Goal: Transaction & Acquisition: Purchase product/service

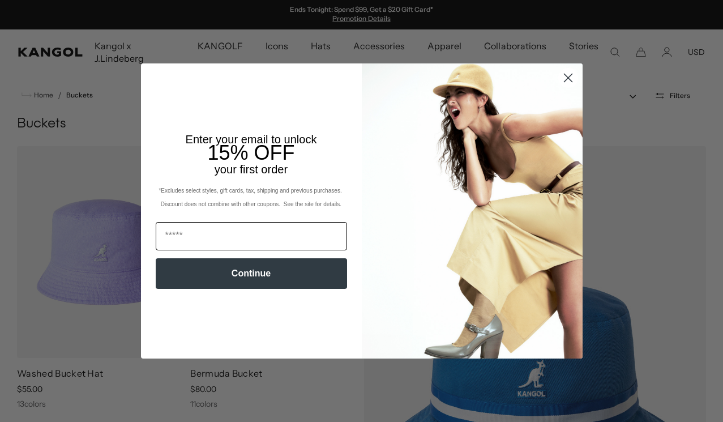
click at [233, 229] on input "Email" at bounding box center [251, 236] width 191 height 28
type input "**********"
click input "******" at bounding box center [0, 0] width 0 height 0
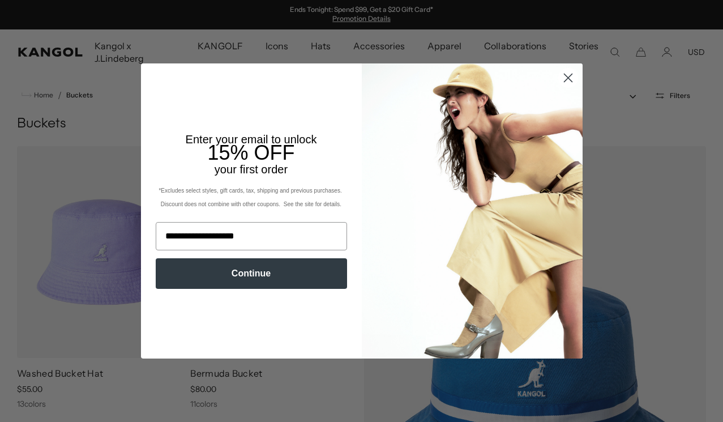
click at [239, 292] on div "Continue" at bounding box center [251, 273] width 198 height 42
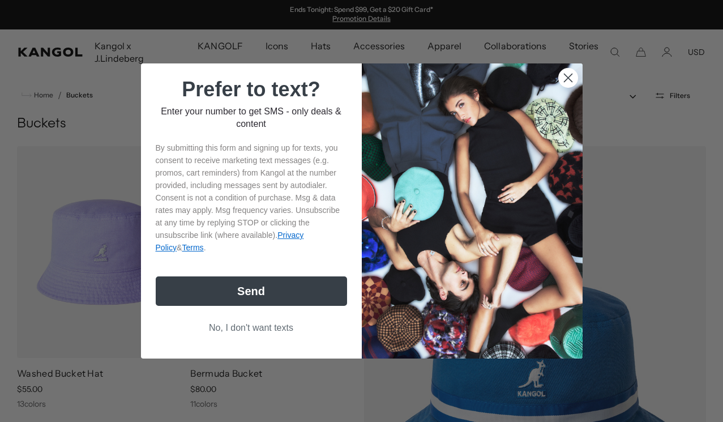
click at [243, 277] on div "Prefer to text? Enter your number to get SMS - only deals & content By submitti…" at bounding box center [256, 211] width 209 height 272
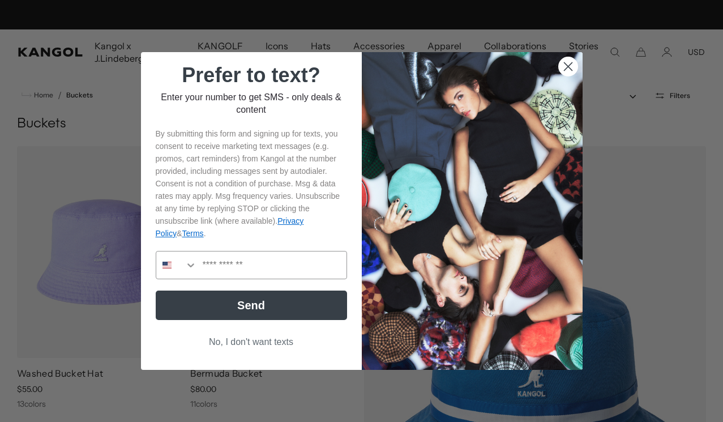
scroll to position [0, 233]
click at [253, 340] on button "No, I don't want texts" at bounding box center [251, 342] width 191 height 22
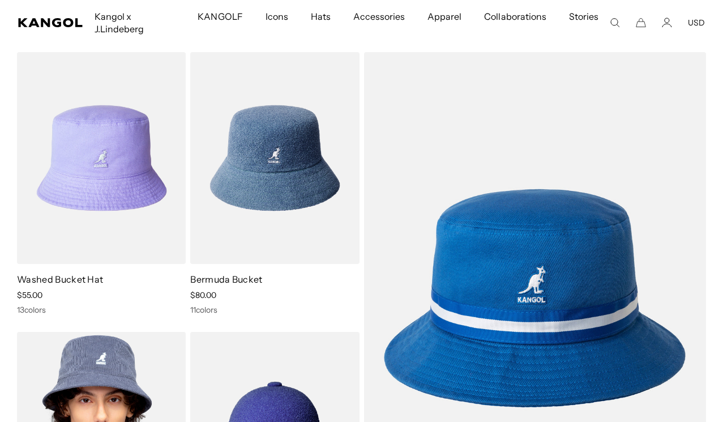
scroll to position [76, 0]
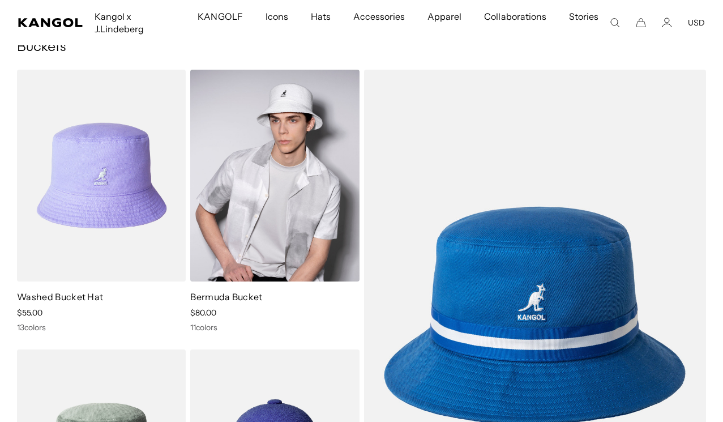
click at [276, 229] on img at bounding box center [274, 176] width 169 height 212
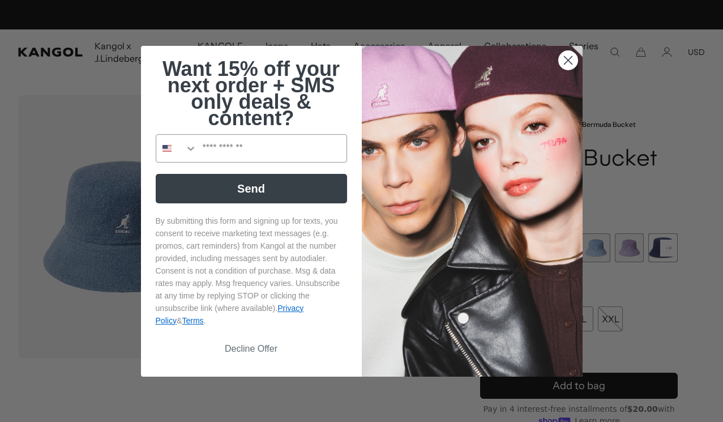
scroll to position [0, 233]
click at [571, 57] on circle "Close dialog" at bounding box center [567, 59] width 19 height 19
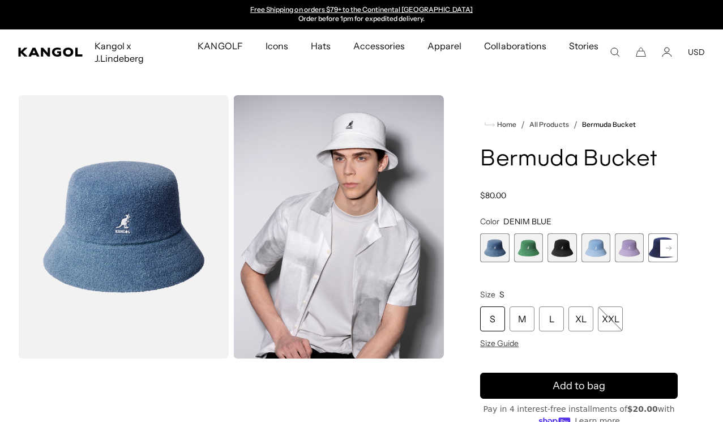
click at [555, 242] on span "3 of 11" at bounding box center [561, 247] width 29 height 29
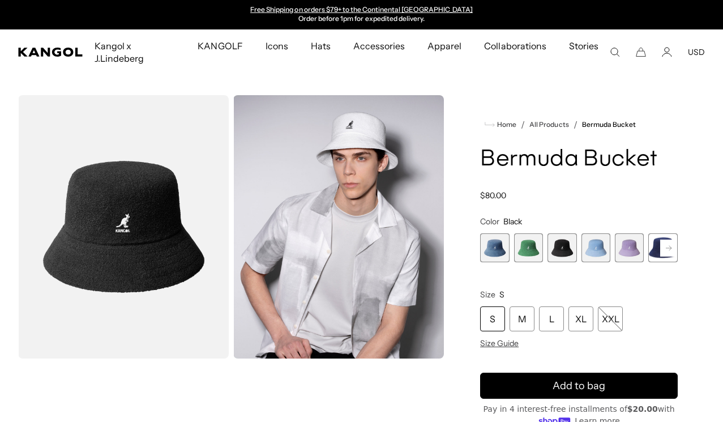
click at [541, 243] on span "2 of 11" at bounding box center [528, 247] width 29 height 29
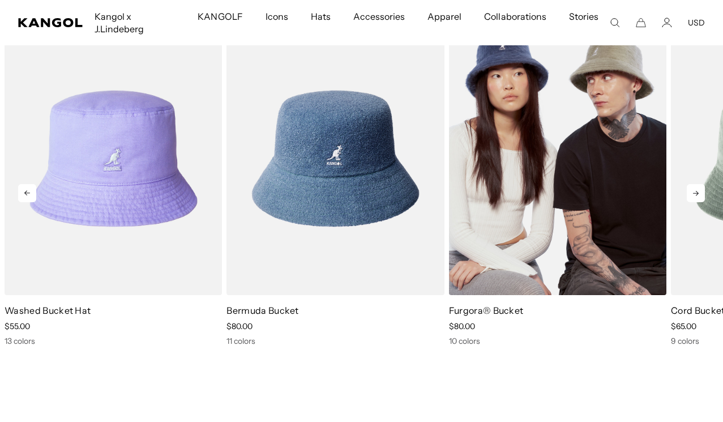
scroll to position [0, 233]
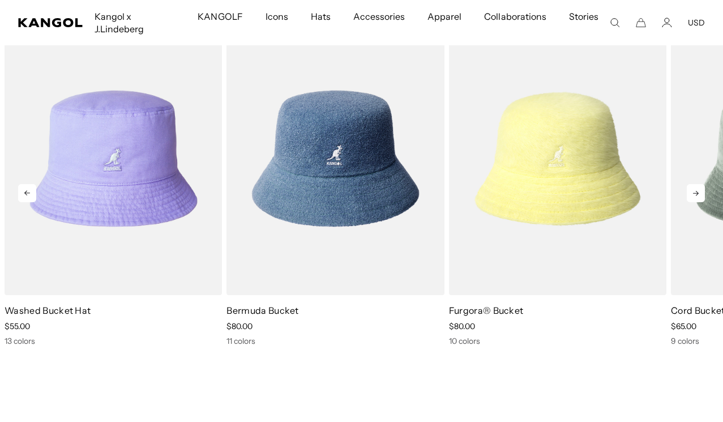
click at [697, 184] on icon at bounding box center [696, 193] width 18 height 18
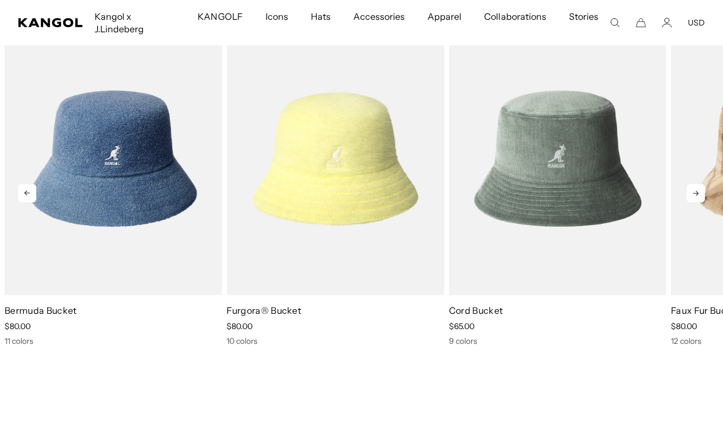
click at [696, 184] on icon at bounding box center [696, 193] width 18 height 18
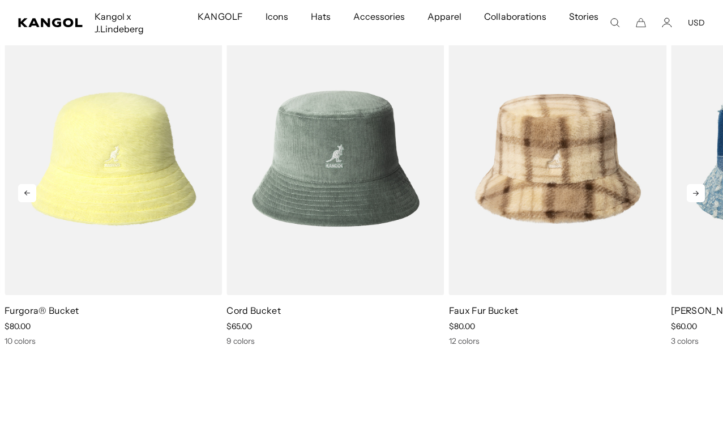
click at [696, 184] on icon at bounding box center [696, 193] width 18 height 18
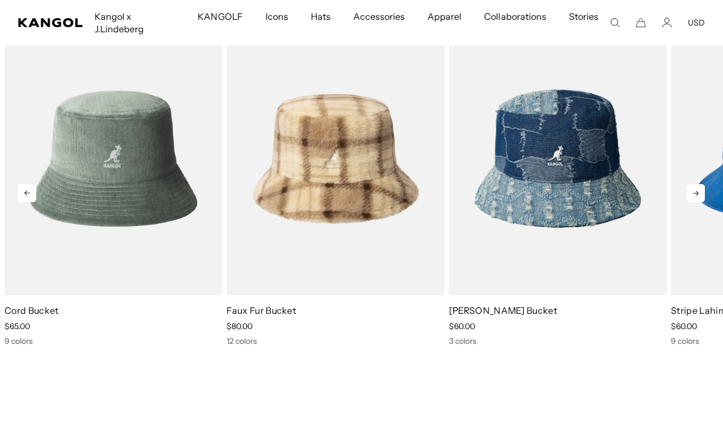
scroll to position [0, 0]
click at [696, 184] on icon at bounding box center [696, 193] width 18 height 18
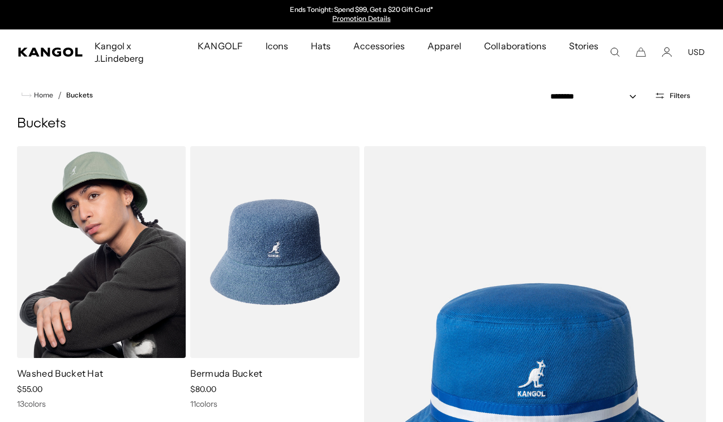
click at [113, 254] on img at bounding box center [101, 252] width 169 height 212
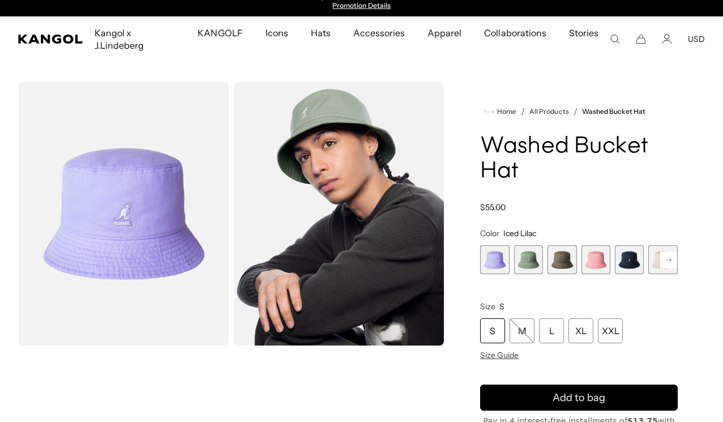
click at [663, 251] on rect at bounding box center [668, 259] width 17 height 17
click at [635, 253] on span "6 of 13" at bounding box center [629, 259] width 29 height 29
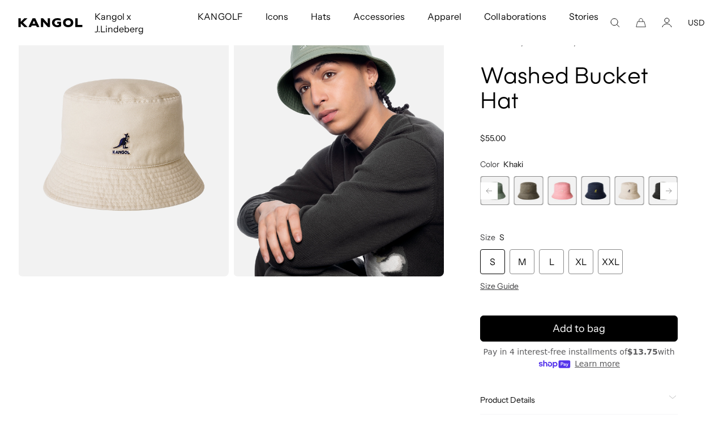
scroll to position [93, 0]
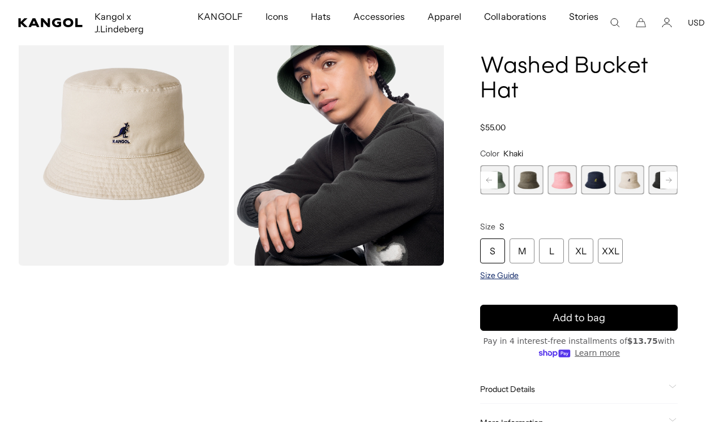
click at [493, 270] on span "Size Guide" at bounding box center [499, 275] width 38 height 10
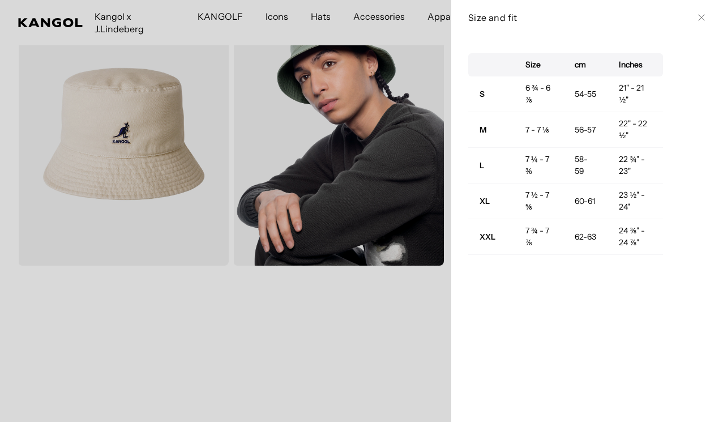
scroll to position [0, 233]
click at [399, 316] on div at bounding box center [361, 211] width 723 height 422
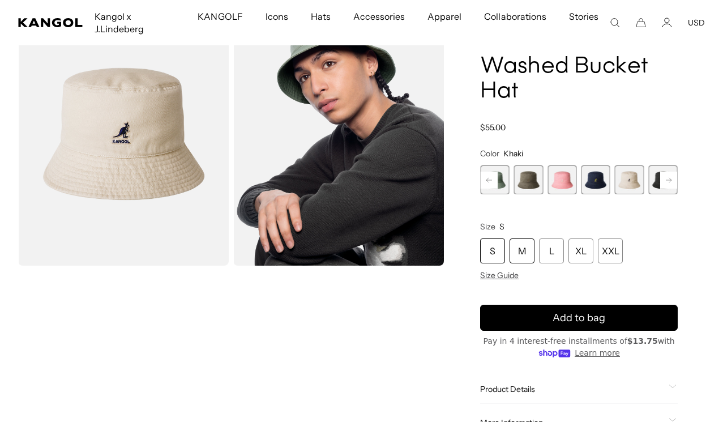
click at [521, 241] on div "M" at bounding box center [521, 250] width 25 height 25
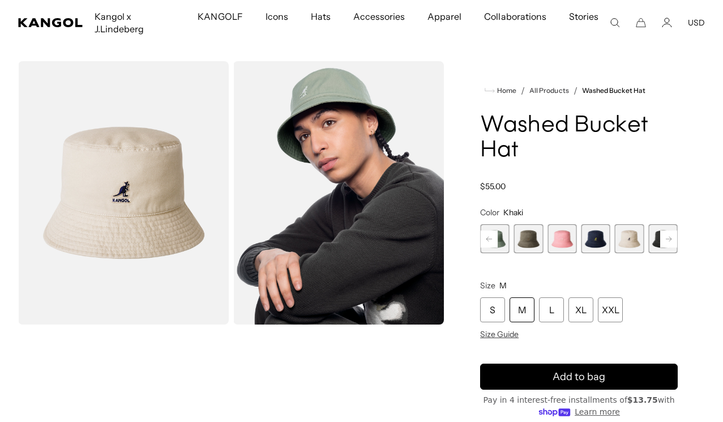
click at [378, 197] on img "Gallery Viewer" at bounding box center [338, 192] width 211 height 263
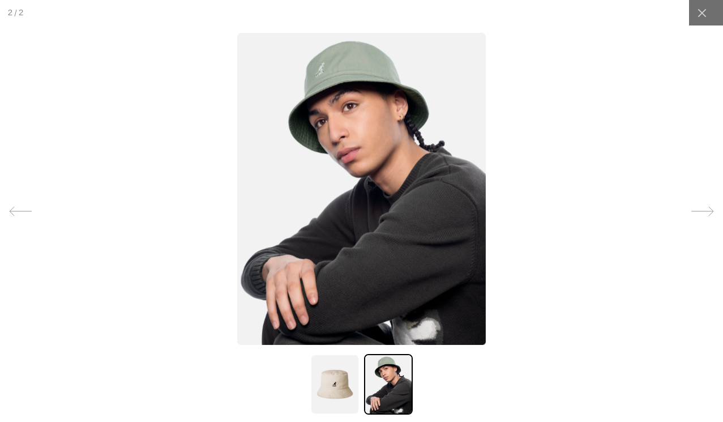
click at [340, 379] on img at bounding box center [334, 384] width 49 height 61
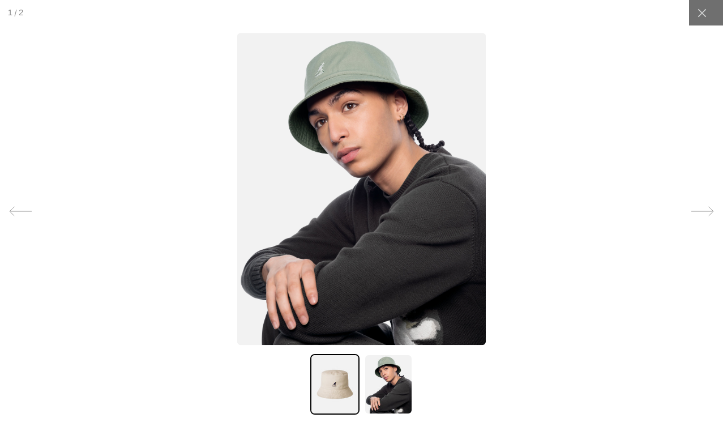
scroll to position [0, 233]
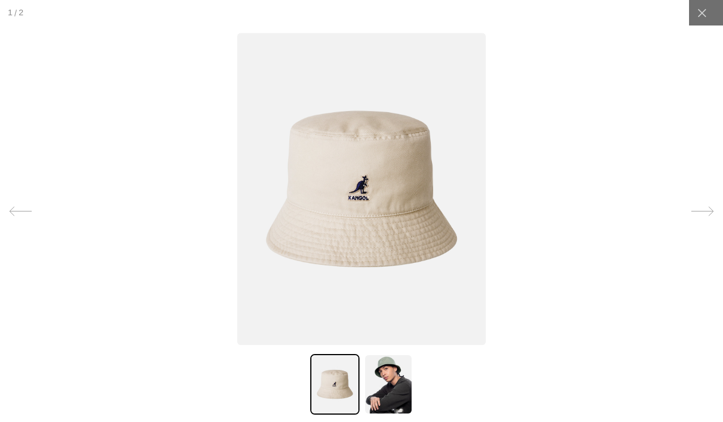
click at [406, 396] on img at bounding box center [388, 384] width 49 height 61
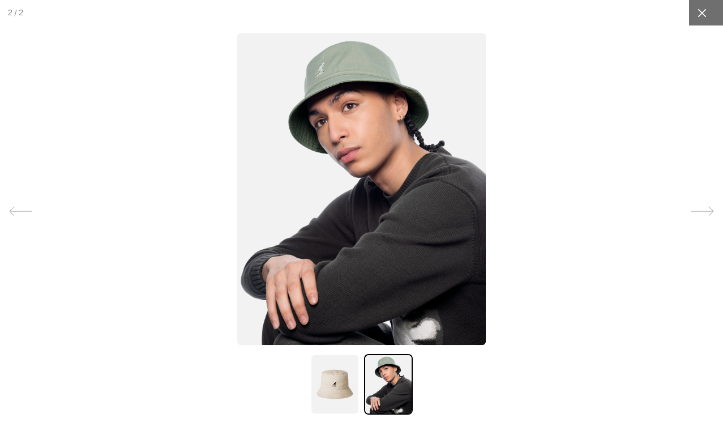
click at [701, 16] on icon at bounding box center [701, 12] width 11 height 11
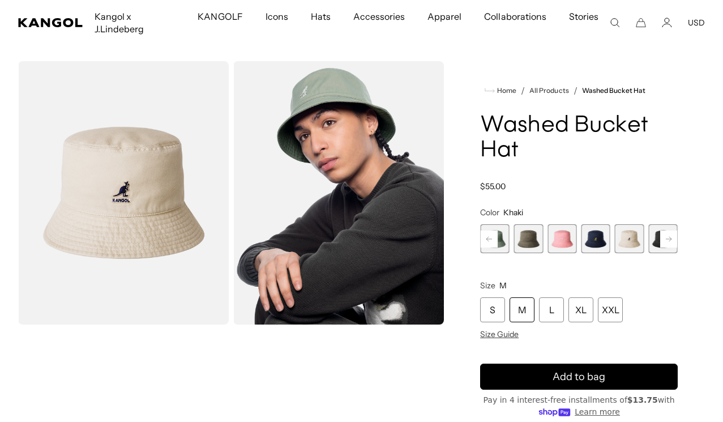
scroll to position [0, 0]
click at [663, 230] on rect at bounding box center [668, 238] width 17 height 17
click at [664, 230] on rect at bounding box center [668, 238] width 17 height 17
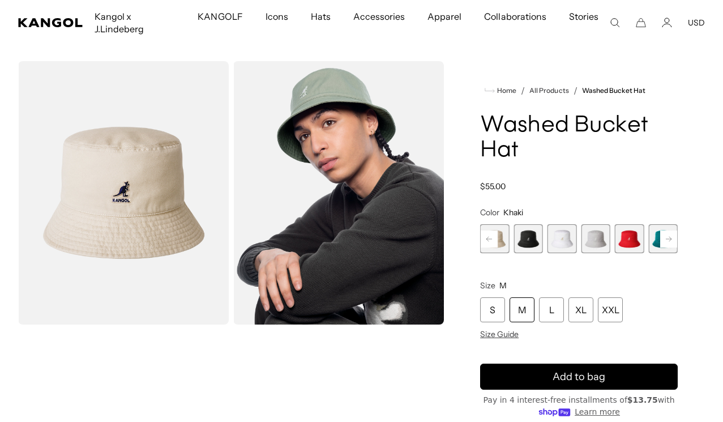
click at [664, 230] on rect at bounding box center [668, 238] width 17 height 17
click at [664, 226] on span "13 of 13" at bounding box center [663, 238] width 29 height 29
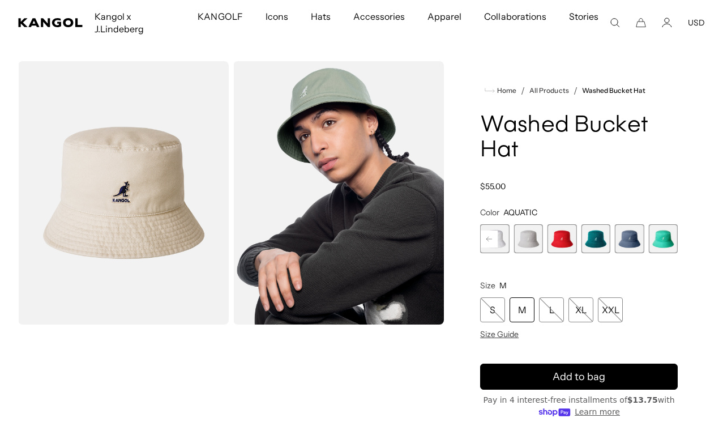
click at [664, 226] on span "13 of 13" at bounding box center [663, 238] width 29 height 29
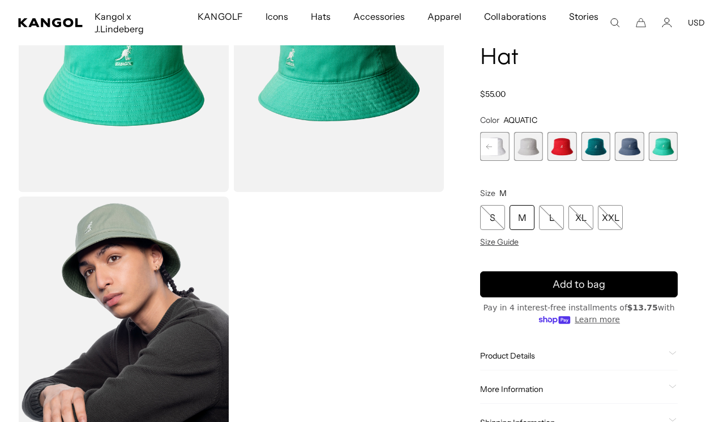
scroll to position [169, 0]
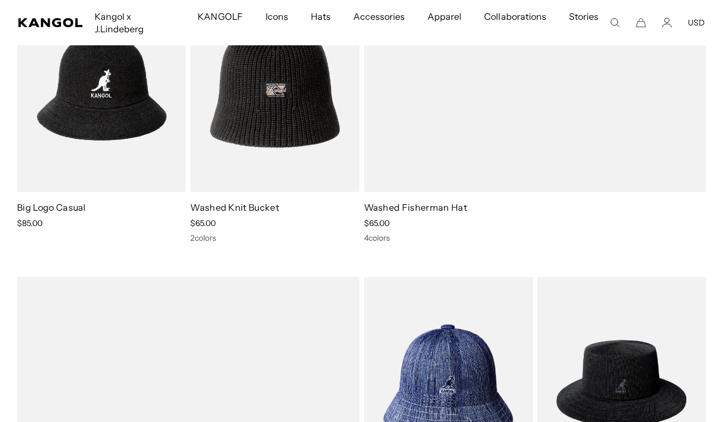
scroll to position [4111, 0]
